Goal: Transaction & Acquisition: Purchase product/service

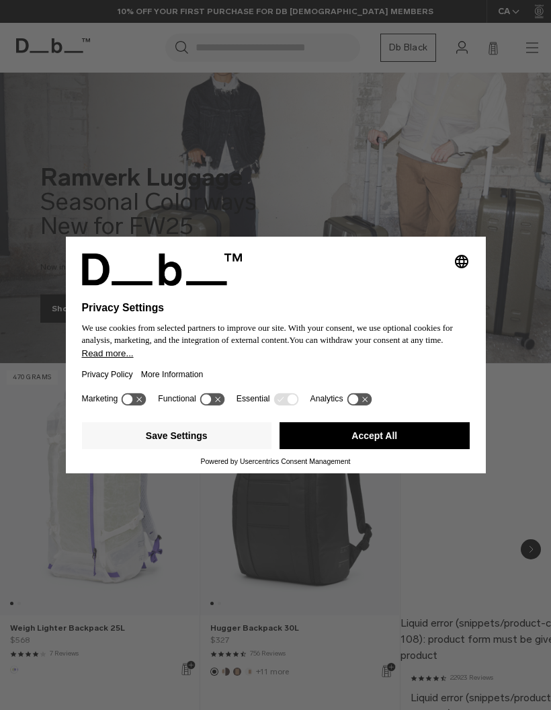
click at [229, 439] on button "Save Settings" at bounding box center [177, 435] width 190 height 27
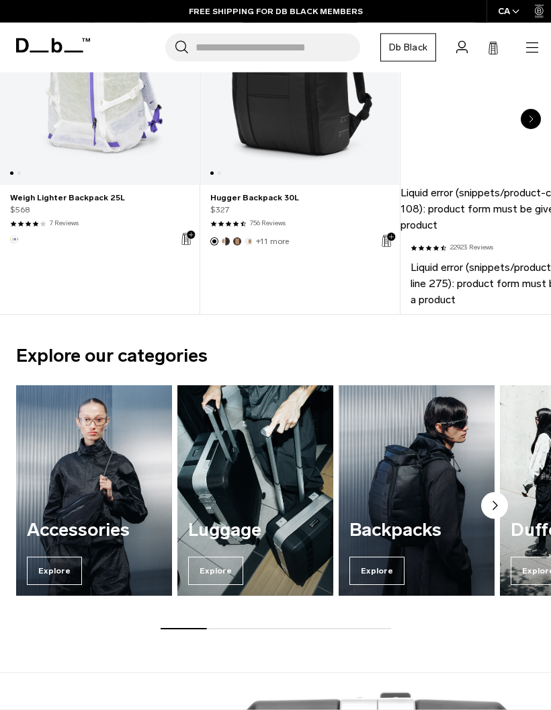
scroll to position [699, 0]
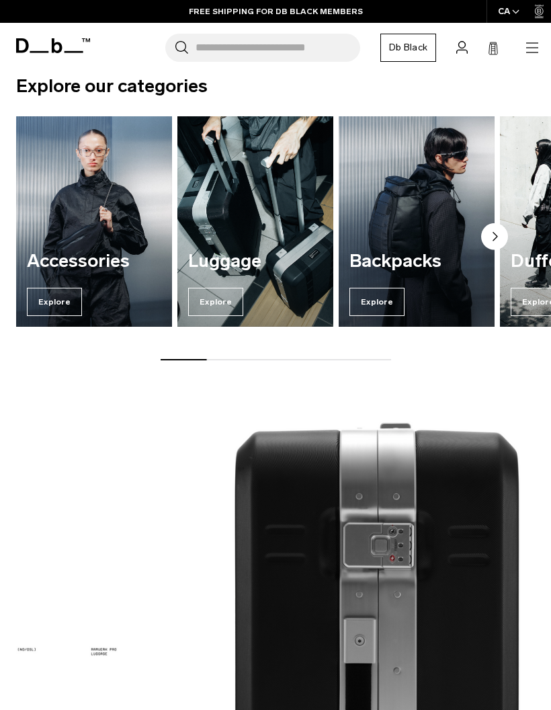
click at [64, 302] on span "Explore" at bounding box center [54, 302] width 55 height 28
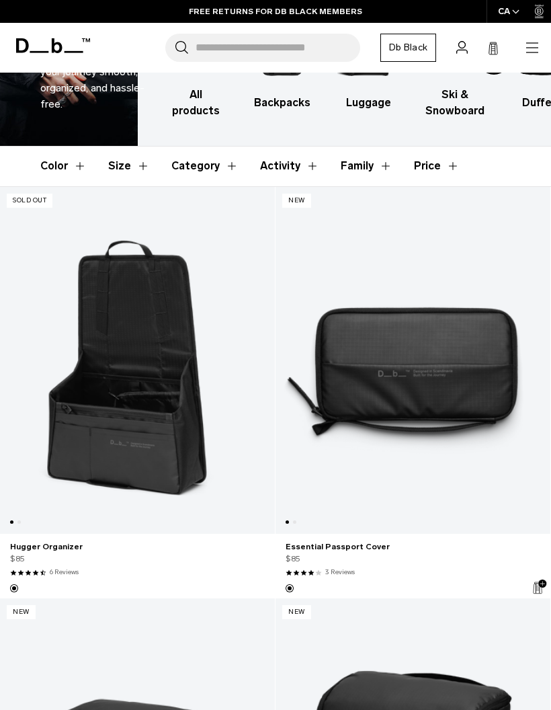
click at [459, 391] on link "Essential Passport Cover" at bounding box center [413, 361] width 275 height 348
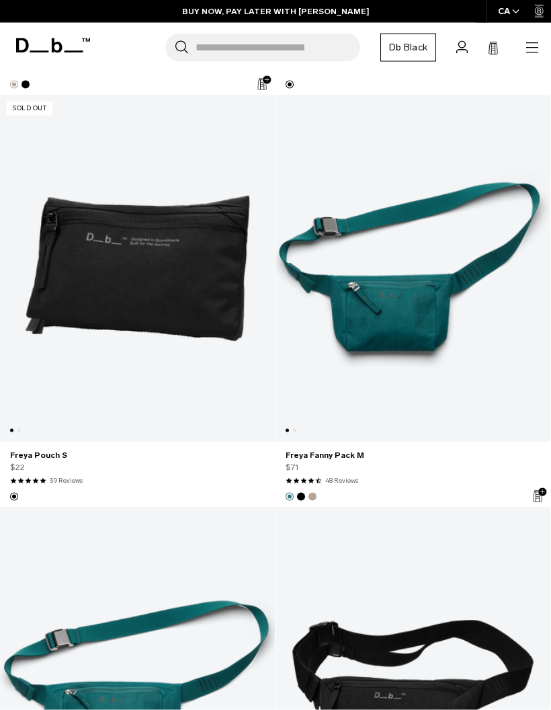
scroll to position [4349, 0]
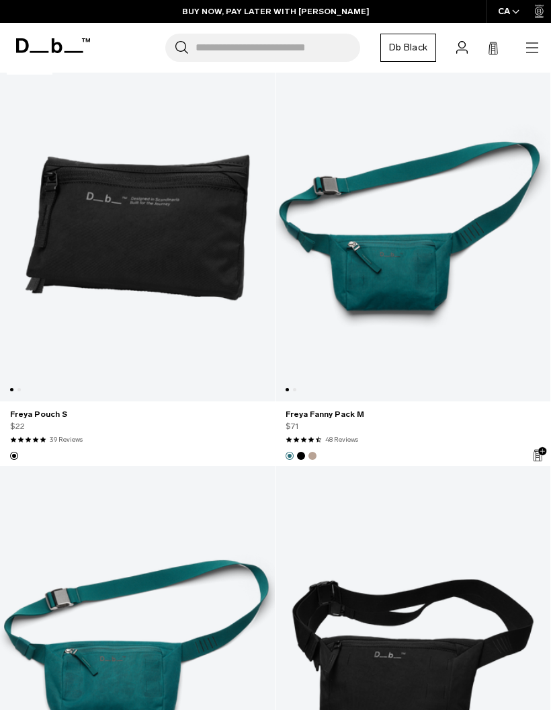
click at [305, 454] on img "Black Out" at bounding box center [301, 455] width 11 height 11
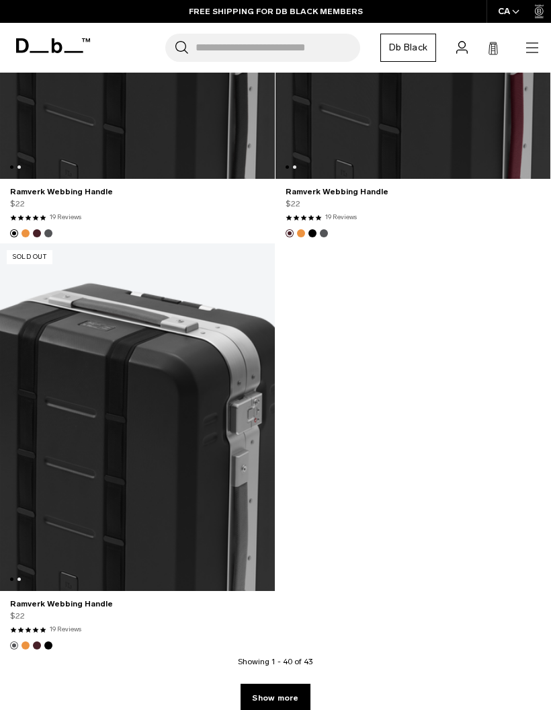
scroll to position [8766, 0]
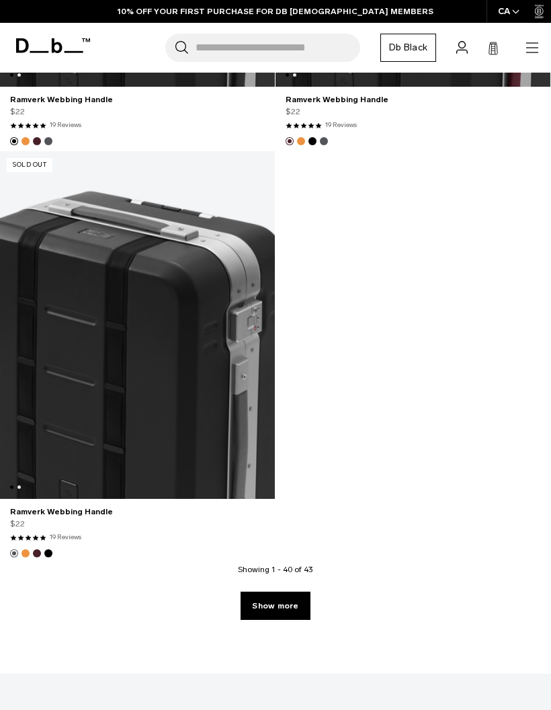
click at [370, 11] on link "10% OFF YOUR FIRST PURCHASE FOR DB [DEMOGRAPHIC_DATA] MEMBERS" at bounding box center [276, 11] width 316 height 12
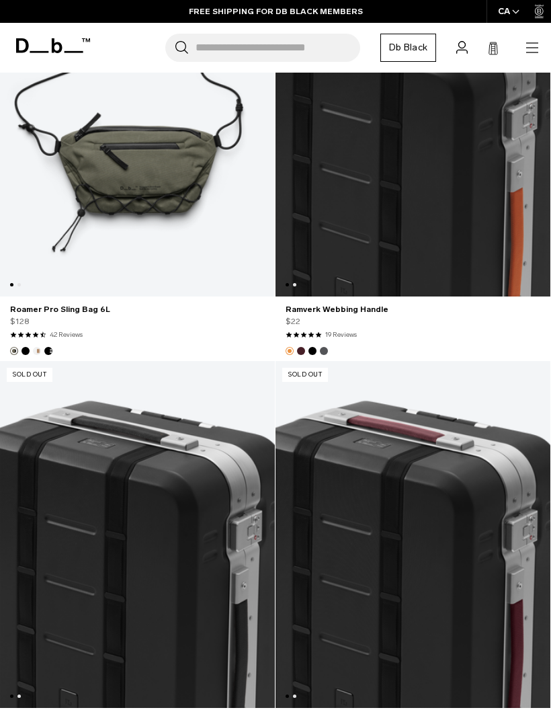
scroll to position [8144, 0]
